Goal: Information Seeking & Learning: Find specific fact

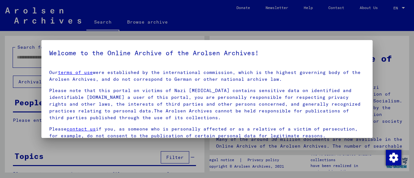
scroll to position [46, 0]
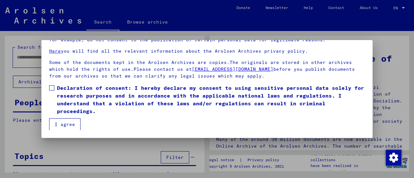
drag, startPoint x: 0, startPoint y: 0, endPoint x: 51, endPoint y: 88, distance: 102.0
click at [51, 88] on span at bounding box center [51, 87] width 5 height 5
click at [63, 120] on button "I agree" at bounding box center [64, 124] width 31 height 12
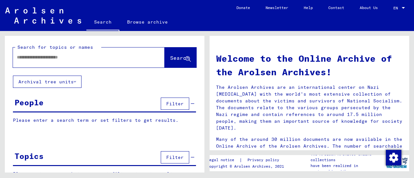
click at [56, 64] on div at bounding box center [79, 57] width 132 height 15
click at [52, 60] on input "text" at bounding box center [81, 57] width 129 height 7
type input "*********"
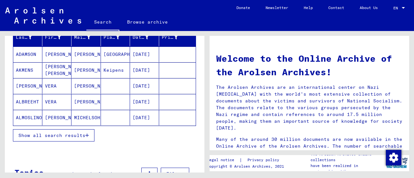
scroll to position [85, 0]
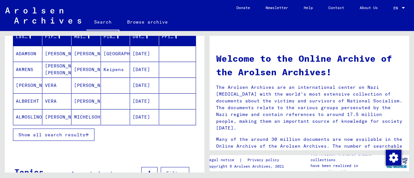
click at [60, 136] on button "Show all search results" at bounding box center [54, 135] width 82 height 12
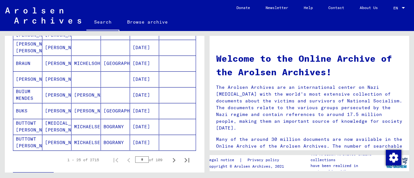
scroll to position [377, 0]
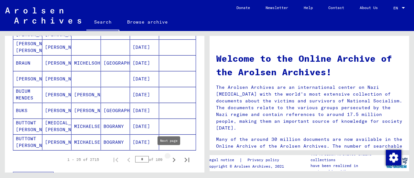
click at [170, 160] on icon "Next page" at bounding box center [174, 160] width 9 height 9
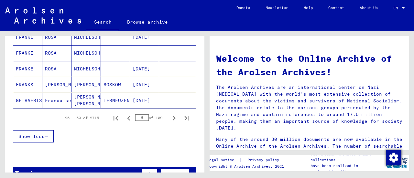
scroll to position [419, 0]
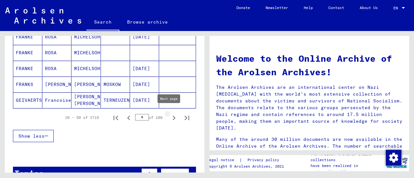
click at [173, 116] on icon "Next page" at bounding box center [174, 118] width 3 height 5
type input "*"
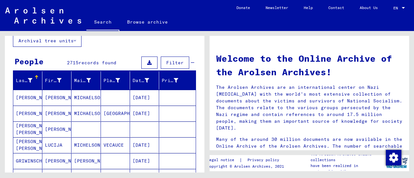
scroll to position [0, 0]
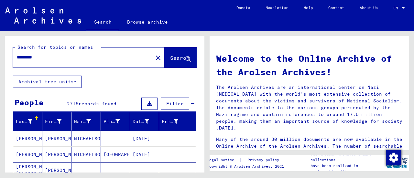
click at [105, 62] on div "*********" at bounding box center [79, 57] width 132 height 15
click at [96, 56] on input "*********" at bounding box center [81, 57] width 129 height 7
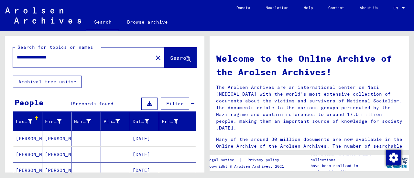
type input "**********"
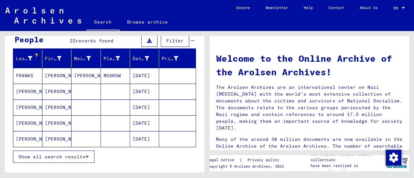
scroll to position [65, 0]
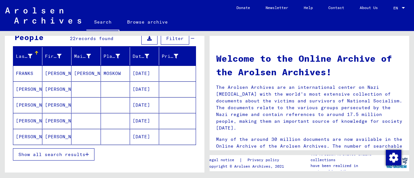
click at [88, 152] on icon "button" at bounding box center [87, 154] width 4 height 5
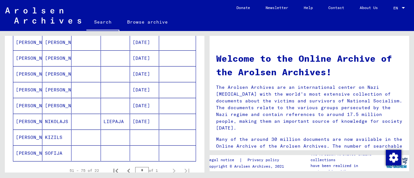
scroll to position [319, 0]
click at [113, 168] on icon "First page" at bounding box center [115, 170] width 9 height 9
type input "*"
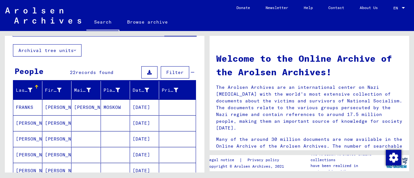
scroll to position [0, 0]
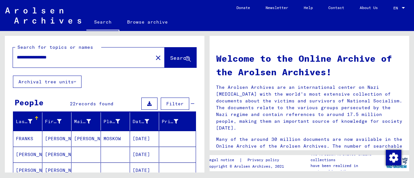
click at [80, 60] on input "**********" at bounding box center [81, 57] width 129 height 7
type input "**********"
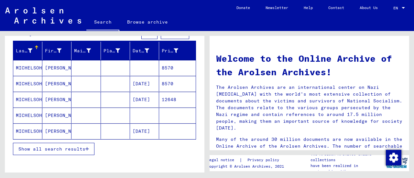
scroll to position [75, 0]
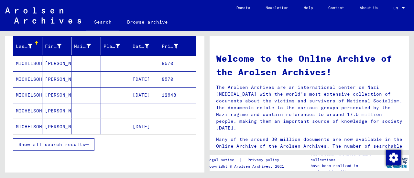
click at [69, 142] on span "Show all search results" at bounding box center [51, 145] width 67 height 6
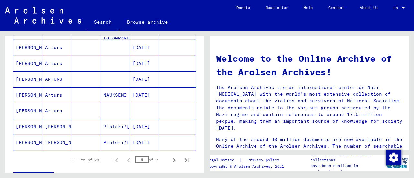
scroll to position [380, 0]
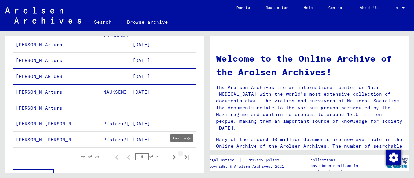
click at [185, 155] on icon "Last page" at bounding box center [187, 157] width 5 height 5
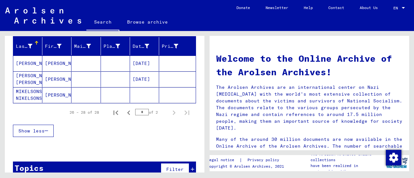
scroll to position [78, 0]
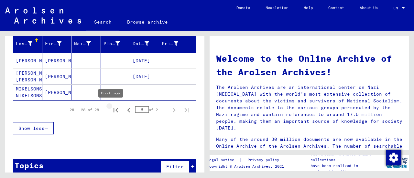
click at [114, 110] on icon "First page" at bounding box center [116, 110] width 5 height 5
type input "*"
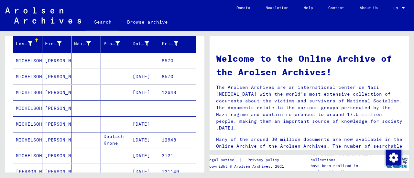
scroll to position [0, 0]
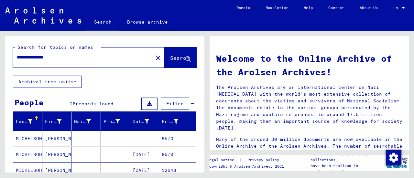
click at [87, 58] on input "**********" at bounding box center [81, 57] width 129 height 7
type input "**********"
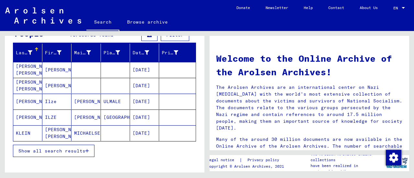
scroll to position [71, 0]
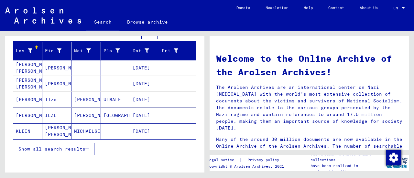
click at [83, 148] on span "Show all search results" at bounding box center [51, 149] width 67 height 6
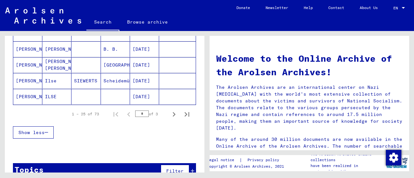
scroll to position [423, 0]
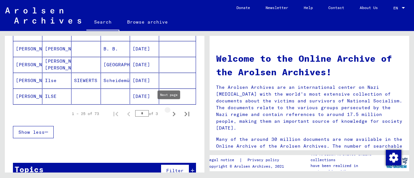
click at [170, 110] on icon "Next page" at bounding box center [174, 114] width 9 height 9
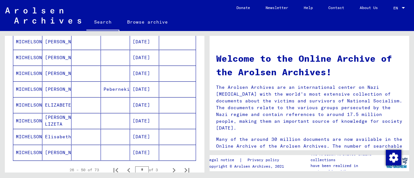
scroll to position [367, 0]
click at [173, 168] on icon "Next page" at bounding box center [174, 170] width 3 height 5
type input "*"
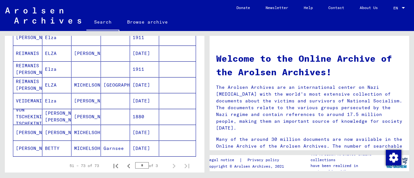
scroll to position [339, 0]
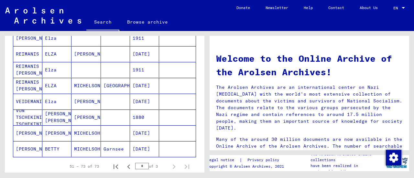
click at [133, 103] on mat-cell "[DATE]" at bounding box center [144, 102] width 29 height 16
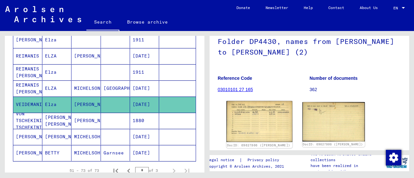
click at [252, 113] on img at bounding box center [260, 121] width 66 height 41
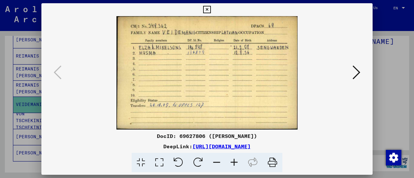
click at [33, 95] on div at bounding box center [207, 89] width 414 height 178
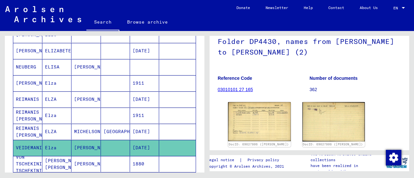
scroll to position [297, 0]
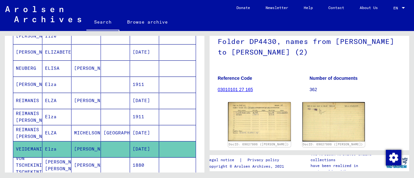
click at [24, 47] on mat-cell "[PERSON_NAME]" at bounding box center [27, 52] width 29 height 16
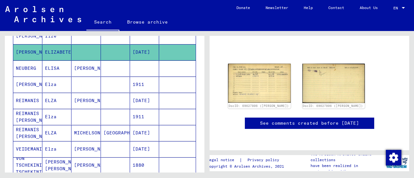
scroll to position [33, 0]
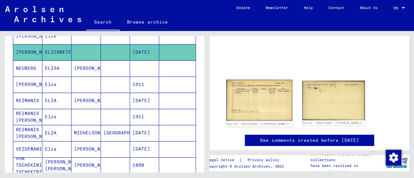
click at [239, 90] on img at bounding box center [260, 100] width 66 height 41
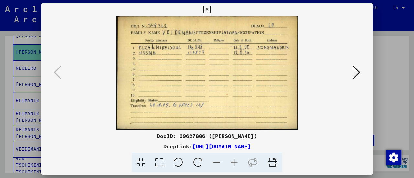
click at [25, 54] on div at bounding box center [207, 89] width 414 height 178
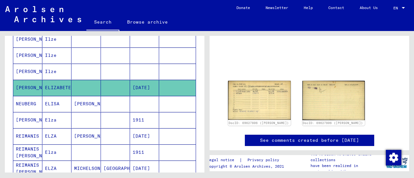
scroll to position [262, 0]
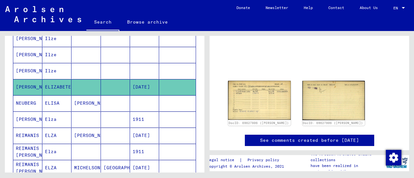
click at [22, 84] on mat-cell "[PERSON_NAME]" at bounding box center [27, 87] width 29 height 16
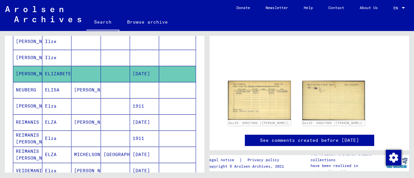
scroll to position [275, 0]
click at [27, 72] on mat-cell "[PERSON_NAME]" at bounding box center [27, 74] width 29 height 16
